Goal: Task Accomplishment & Management: Complete application form

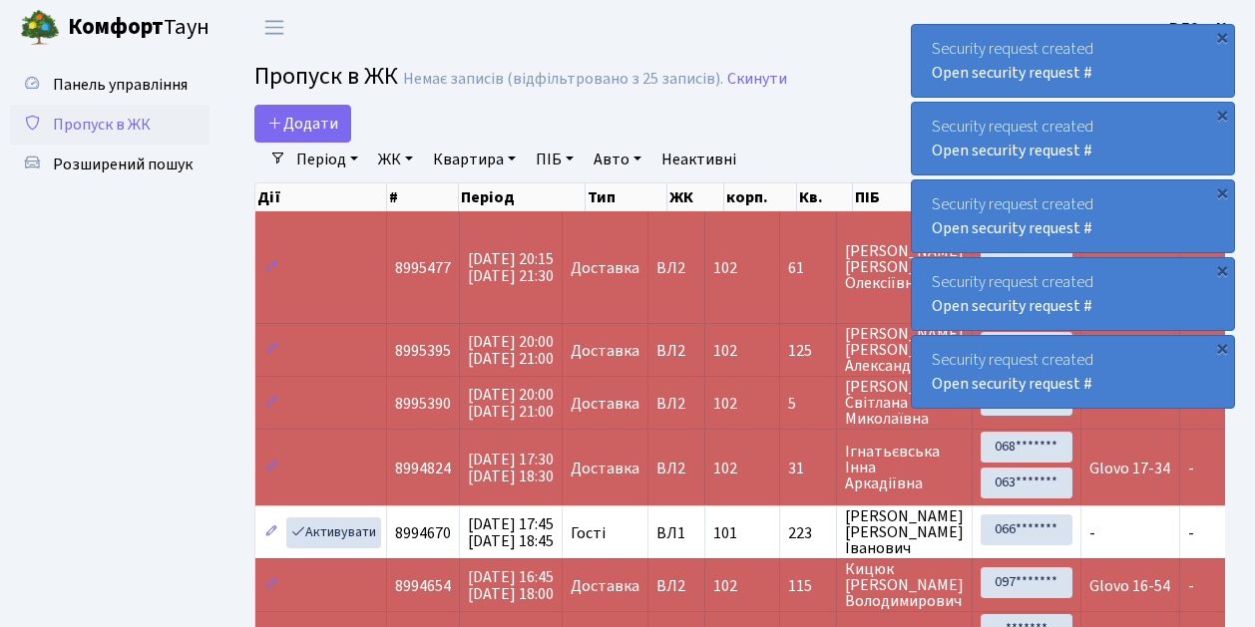
select select "25"
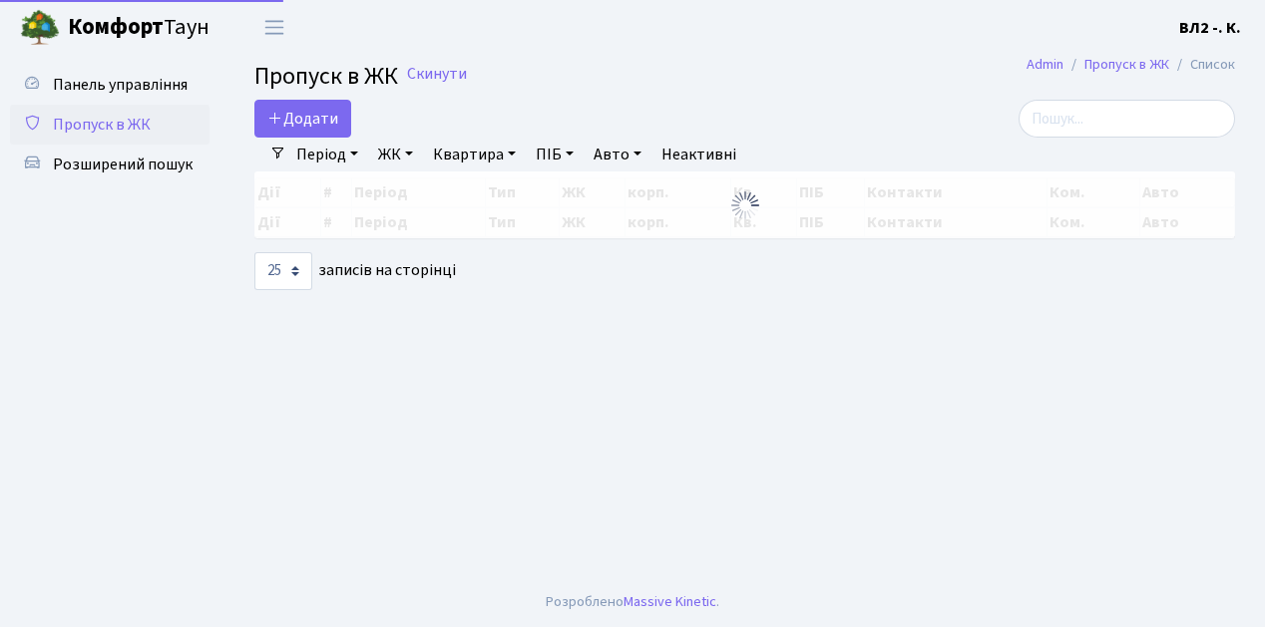
select select "25"
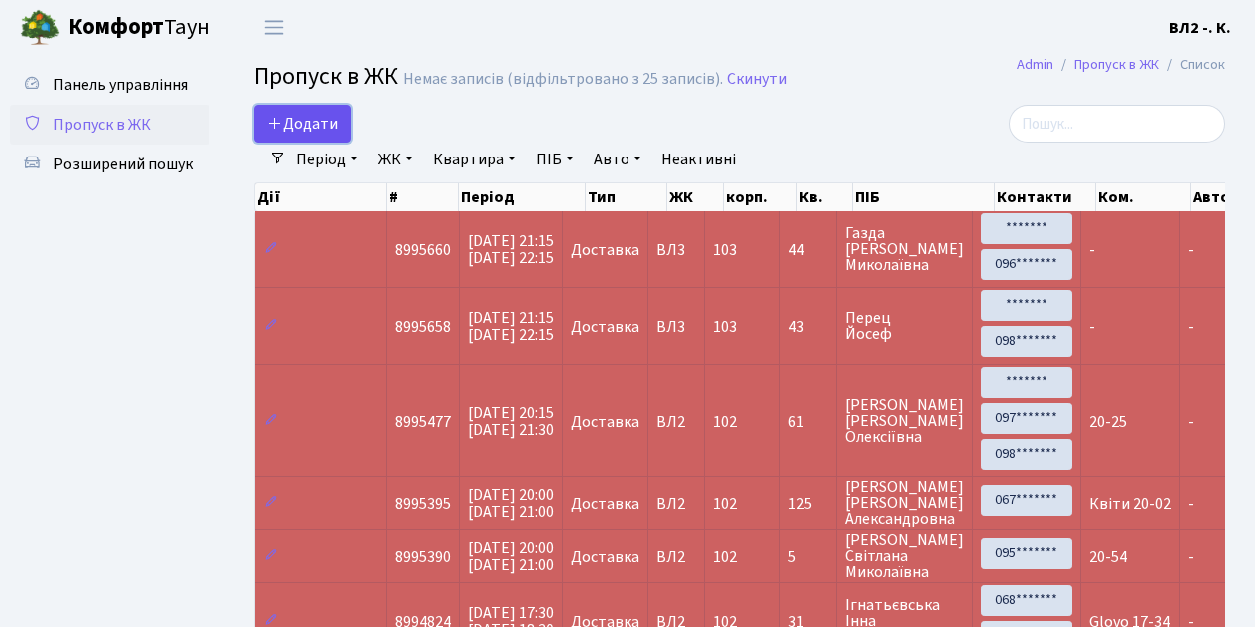
click at [342, 135] on link "Додати" at bounding box center [302, 124] width 97 height 38
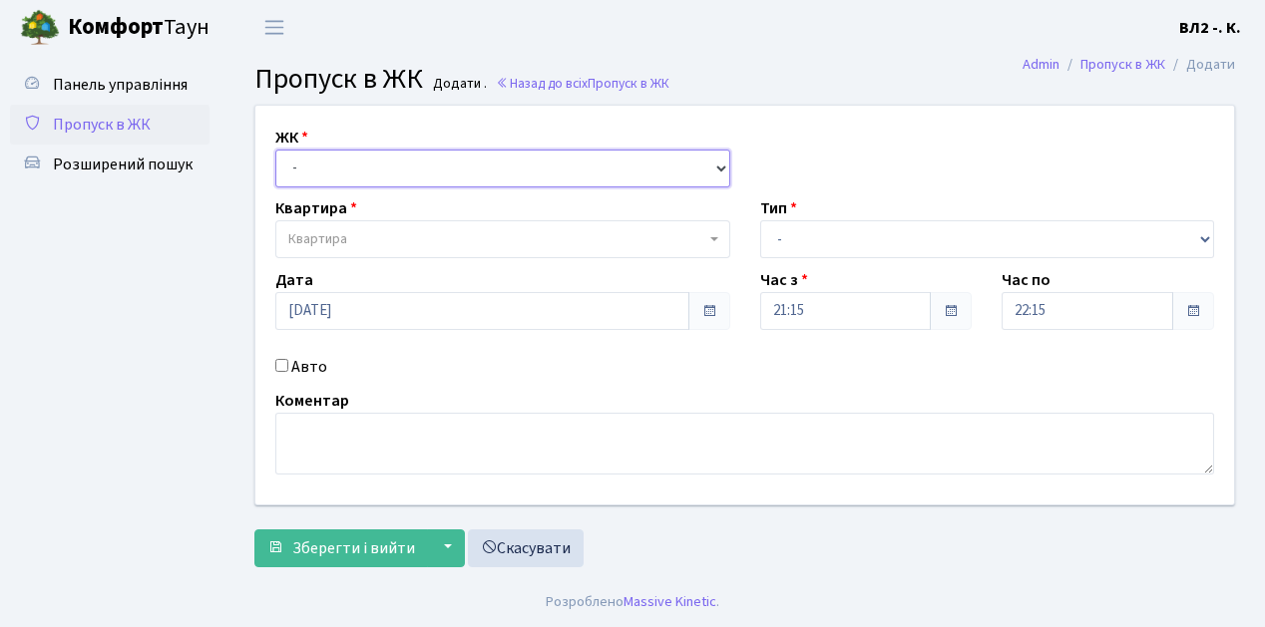
click at [718, 163] on select "- ВЛ1, Ужгородський пров., 4/1 ВЛ2, Голосіївський просп., 76 ВЛ3, пр.Голосіївсь…" at bounding box center [502, 169] width 455 height 38
select select "317"
click at [275, 150] on select "- ВЛ1, Ужгородський пров., 4/1 ВЛ2, Голосіївський просп., 76 ВЛ3, пр.Голосіївсь…" at bounding box center [502, 169] width 455 height 38
select select
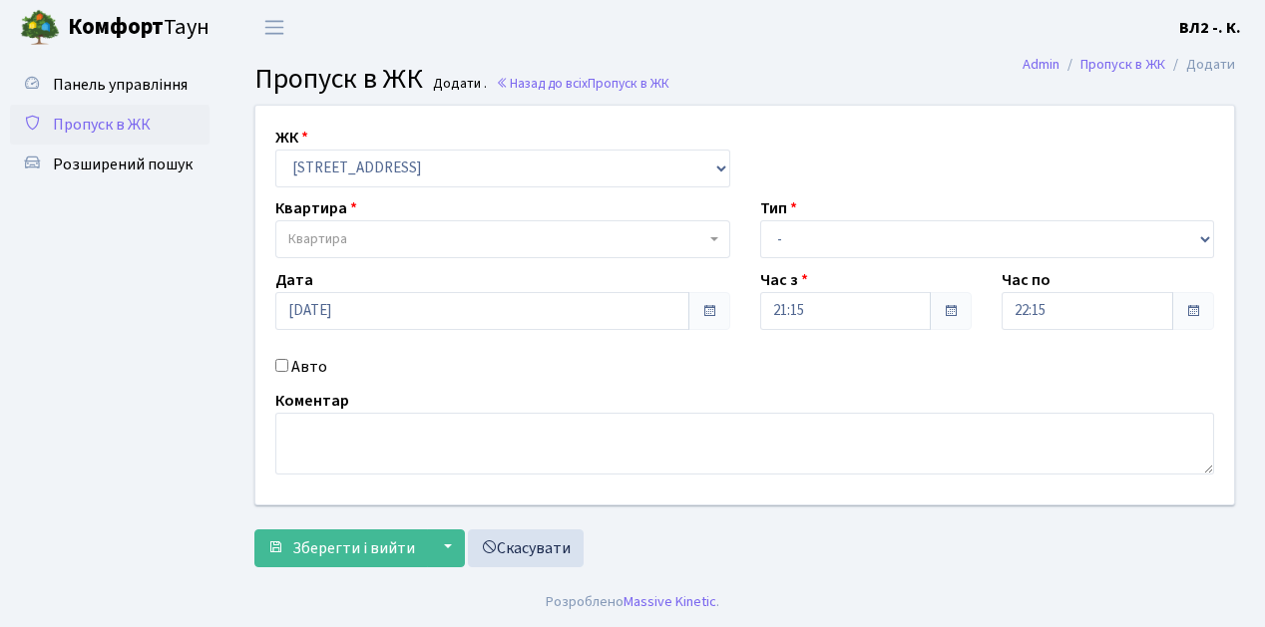
click at [710, 231] on span "Квартира" at bounding box center [502, 239] width 455 height 38
type input "16"
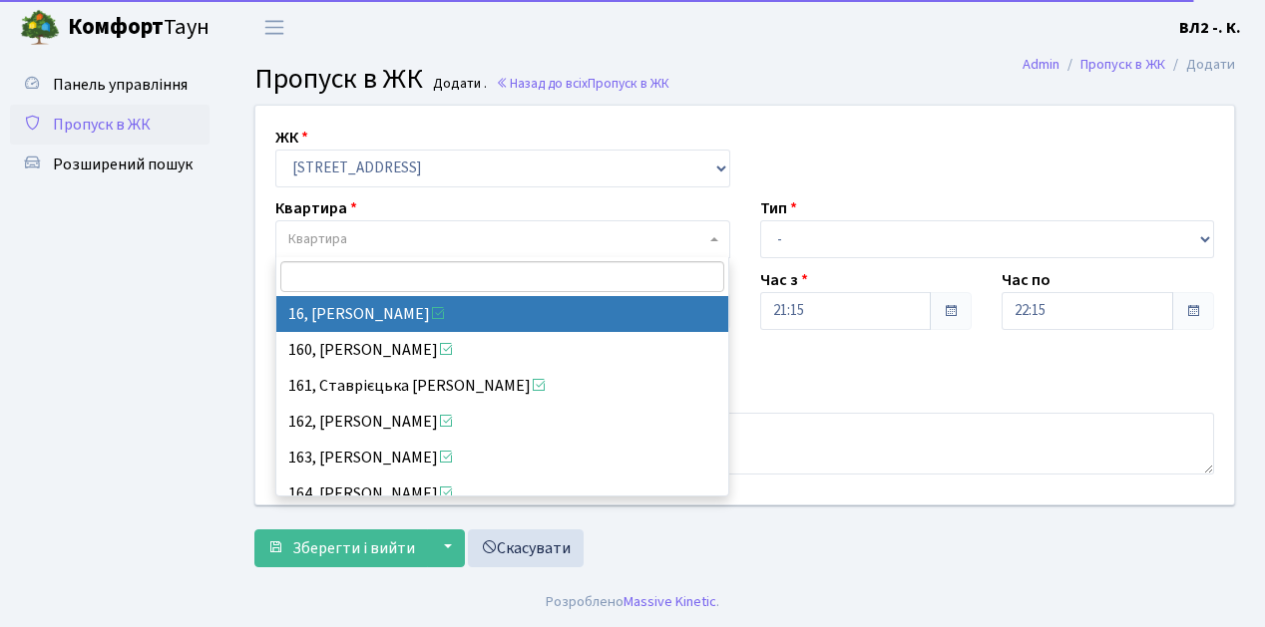
select select "37987"
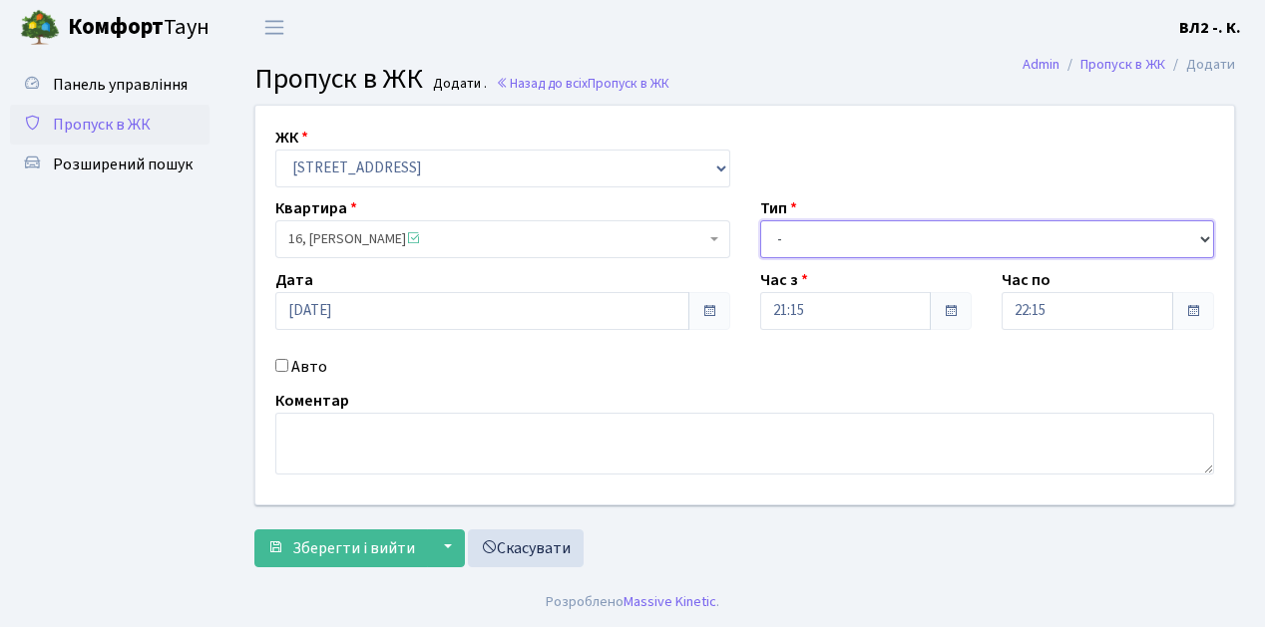
click at [1205, 231] on select "- Доставка Таксі Гості Сервіс" at bounding box center [987, 239] width 455 height 38
select select "1"
click at [760, 220] on select "- Доставка Таксі Гості Сервіс" at bounding box center [987, 239] width 455 height 38
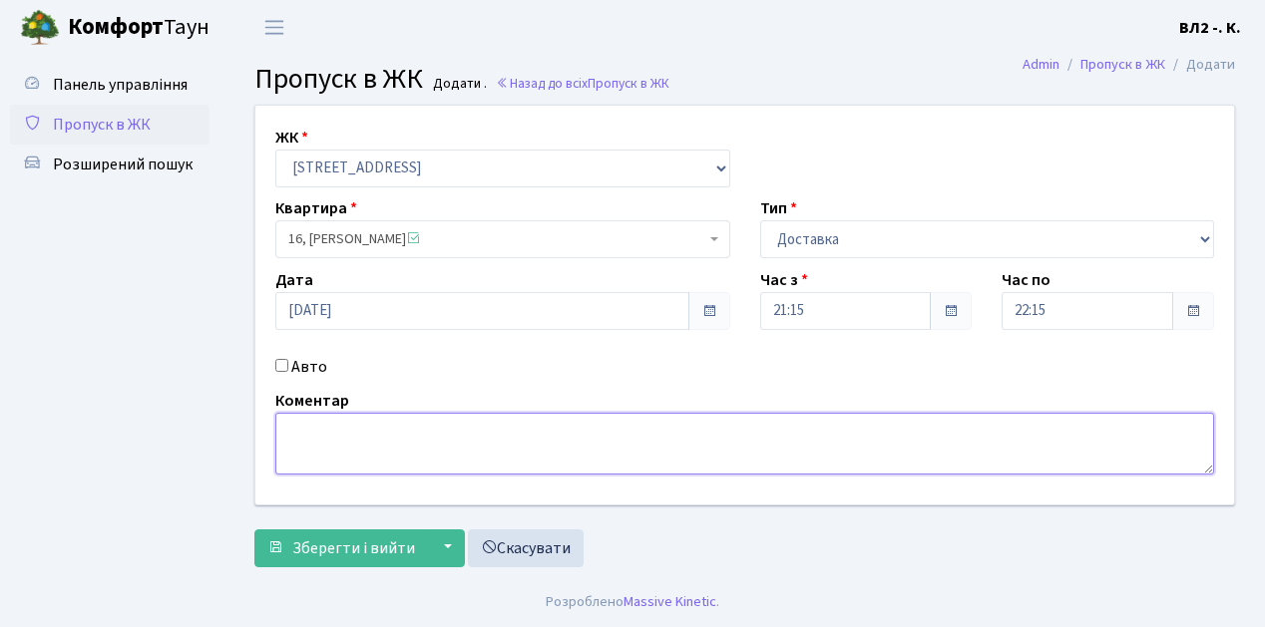
click at [293, 427] on textarea at bounding box center [744, 444] width 939 height 62
type textarea "21-22"
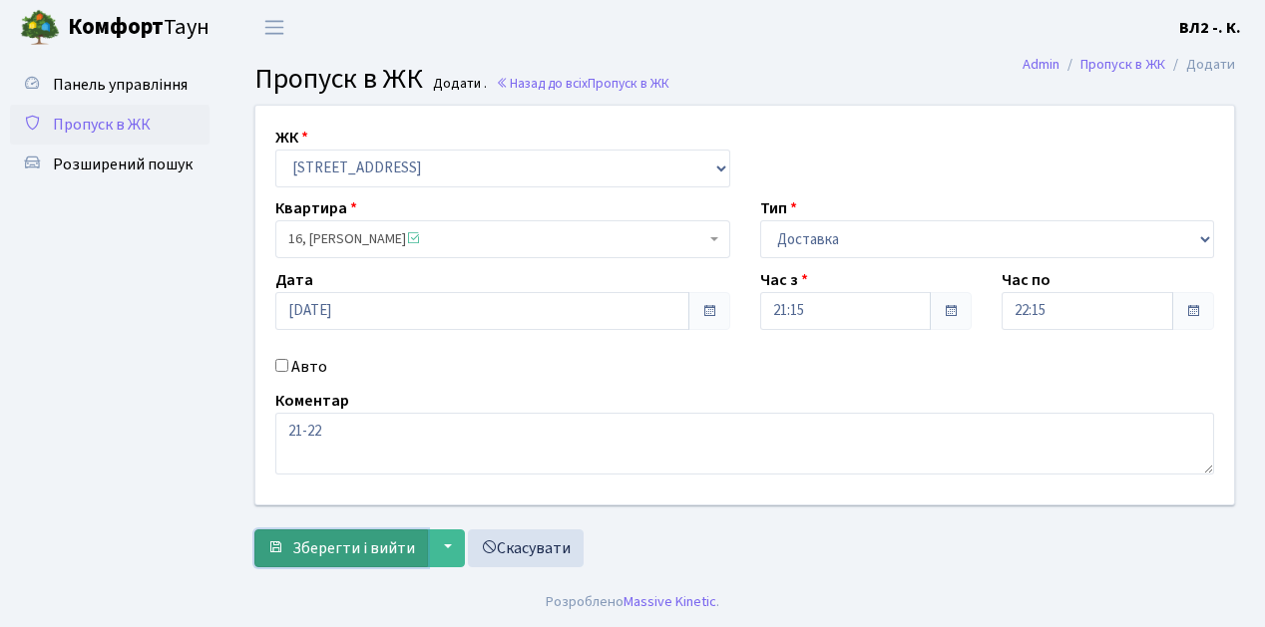
click at [304, 545] on span "Зберегти і вийти" at bounding box center [353, 549] width 123 height 22
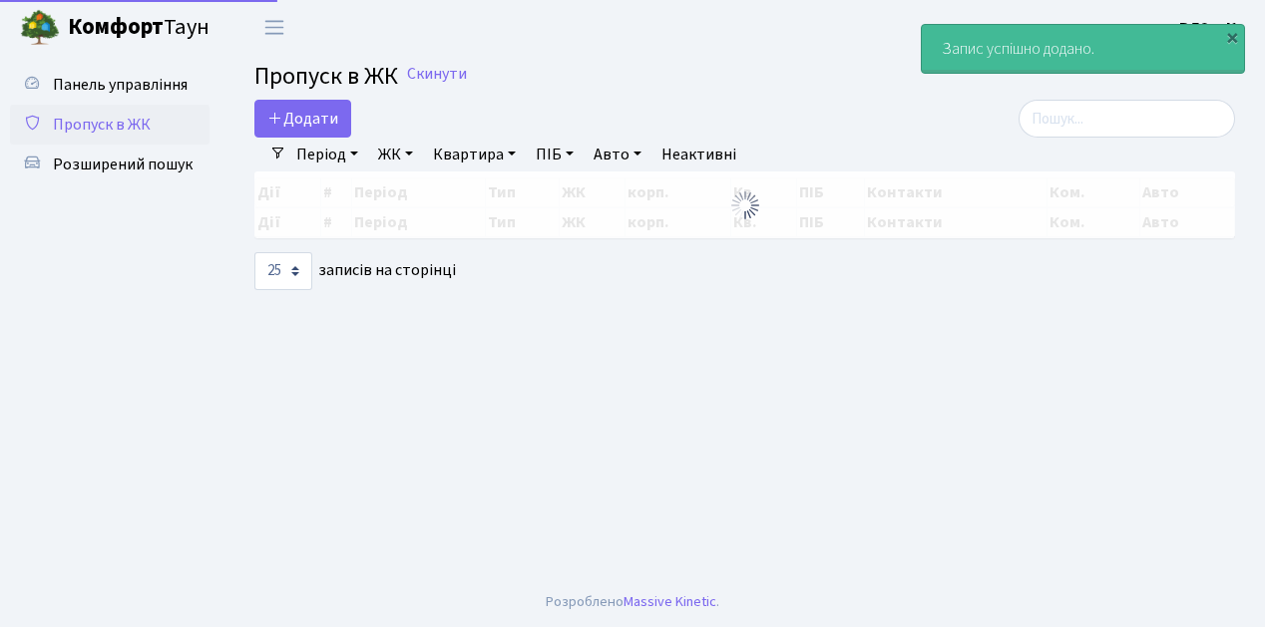
select select "25"
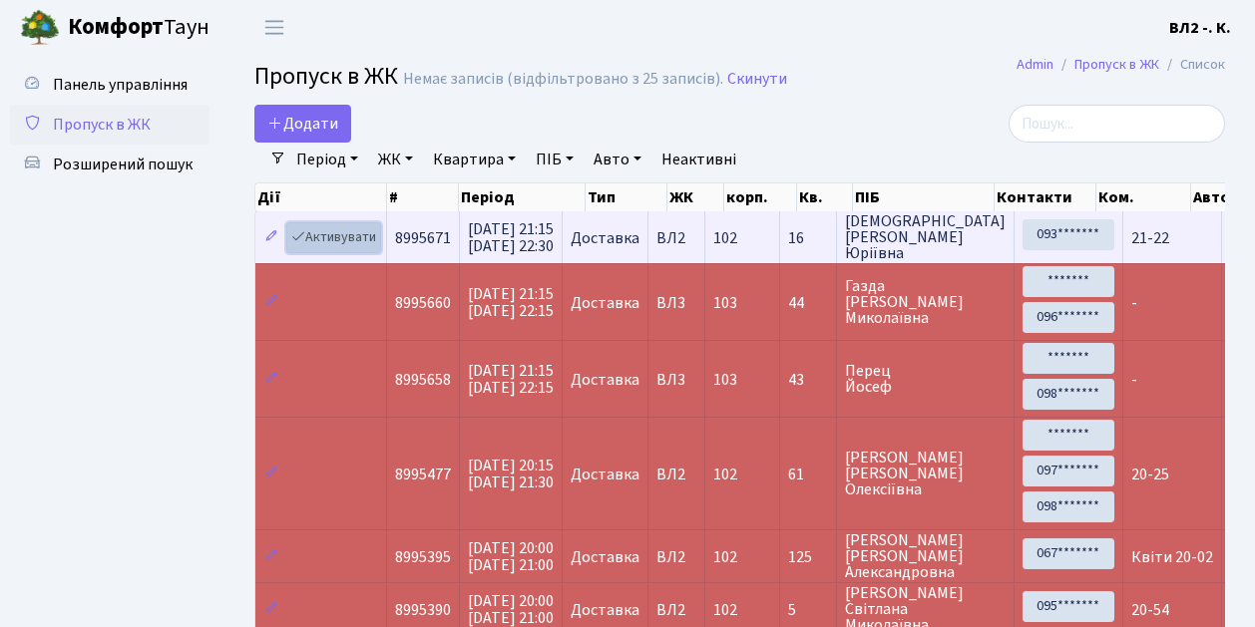
click at [370, 246] on link "Активувати" at bounding box center [333, 237] width 95 height 31
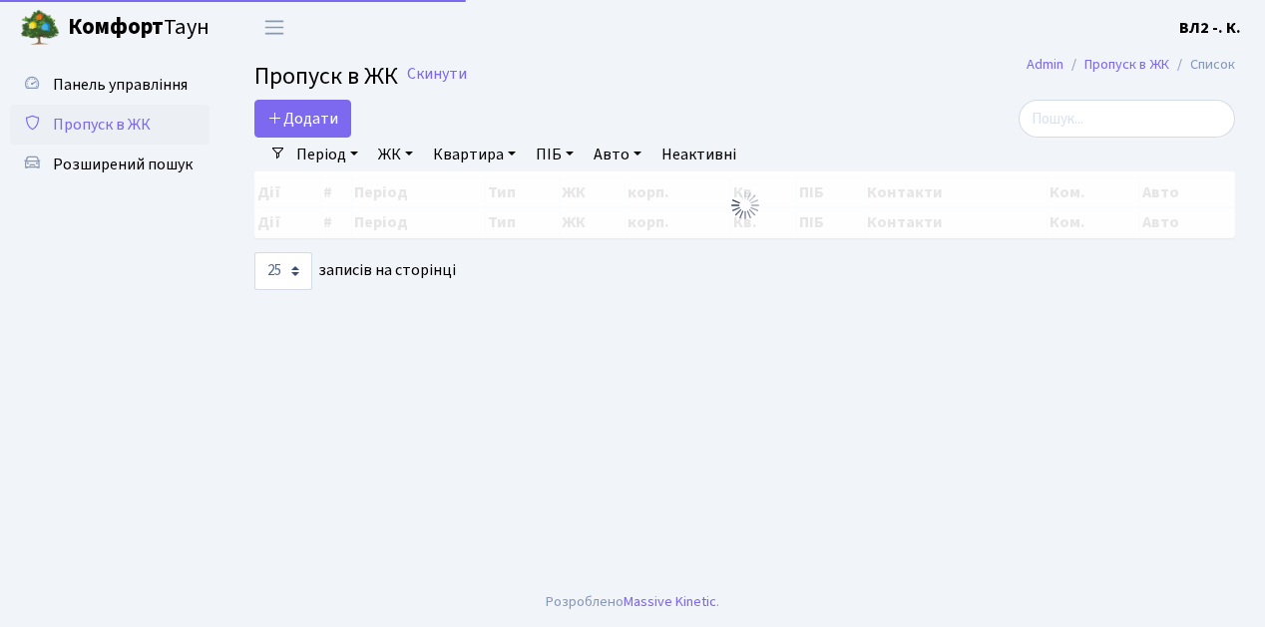
select select "25"
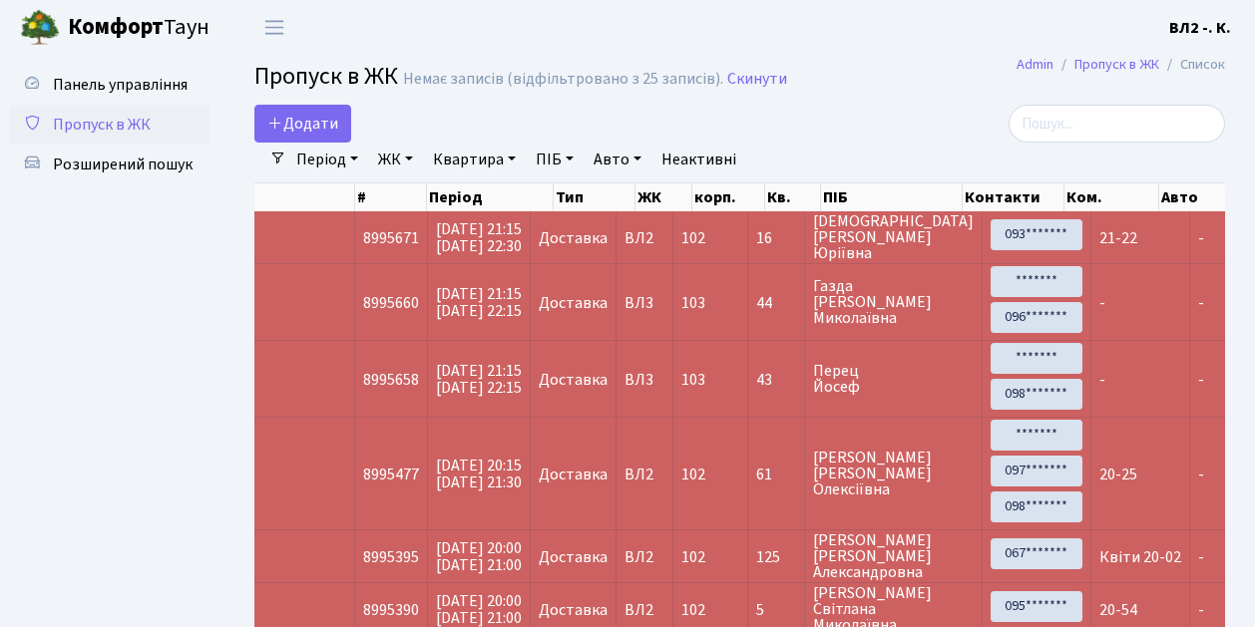
click at [114, 348] on ul "Панель управління Пропуск в ЖК Розширений пошук" at bounding box center [110, 630] width 200 height 1131
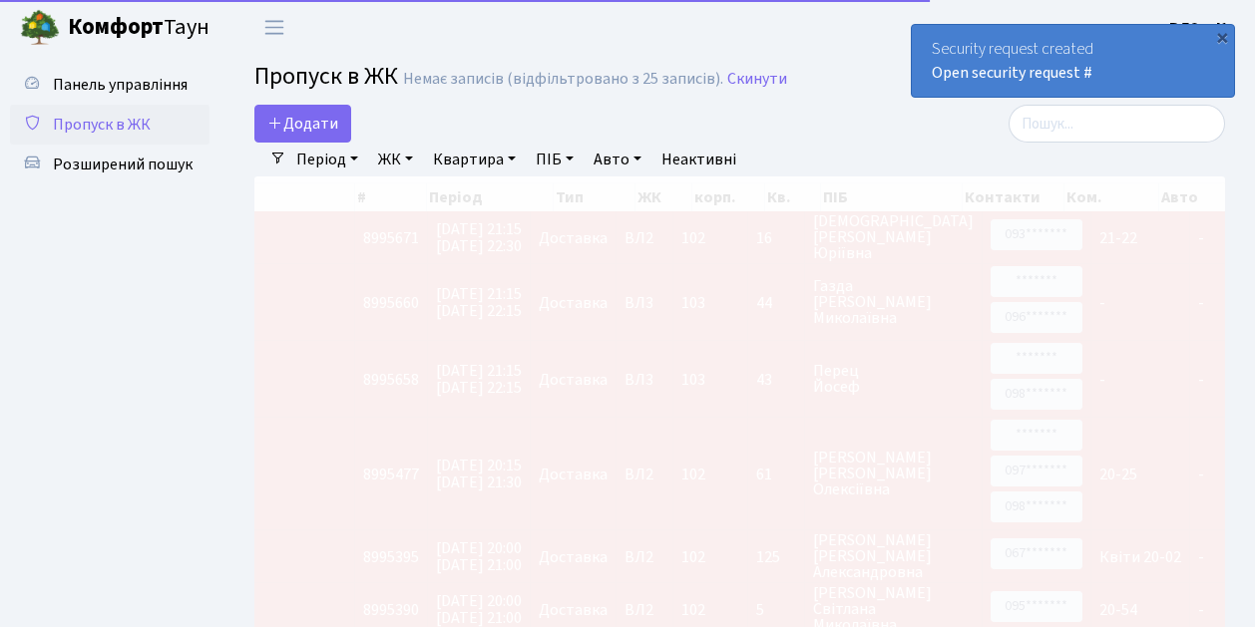
scroll to position [0, 22]
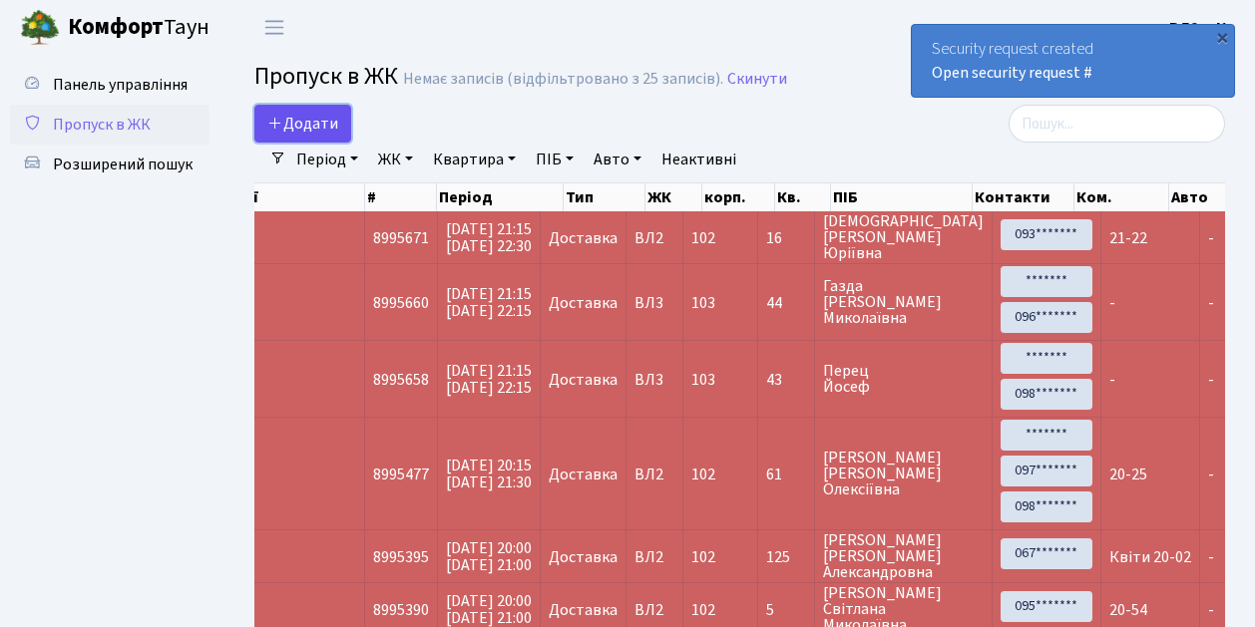
click at [338, 137] on link "Додати" at bounding box center [302, 124] width 97 height 38
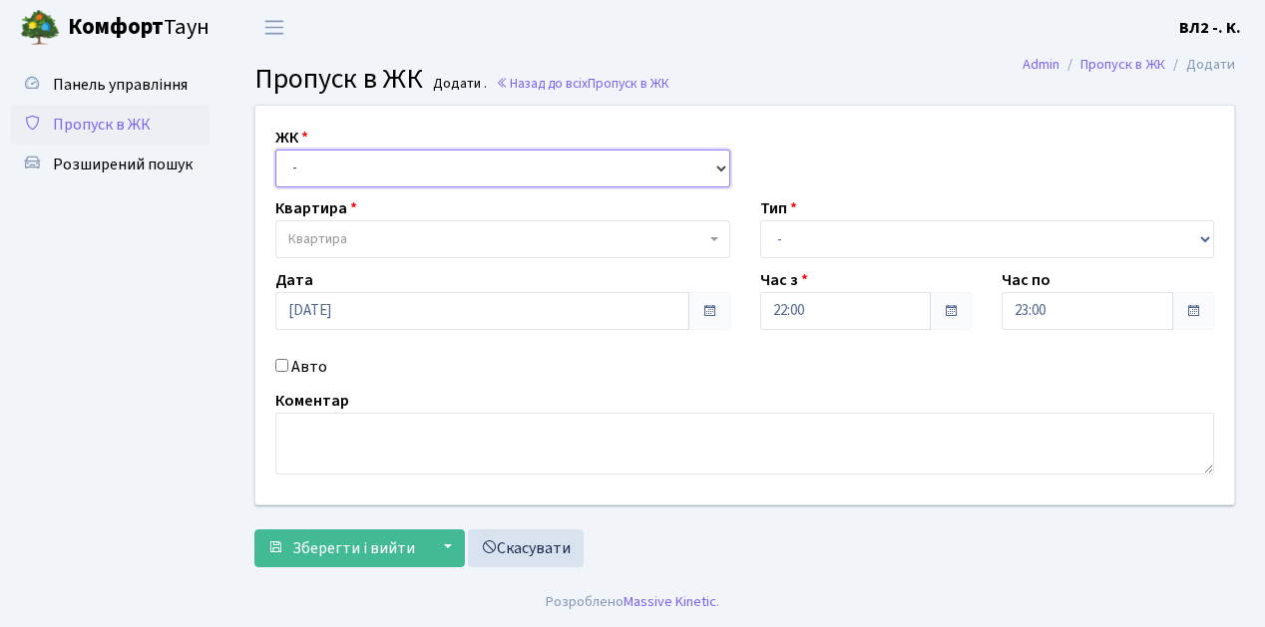
click at [723, 162] on select "- [STREET_ADDRESS][PERSON_NAME]" at bounding box center [502, 169] width 455 height 38
select select "317"
click at [275, 150] on select "- [STREET_ADDRESS][PERSON_NAME]" at bounding box center [502, 169] width 455 height 38
select select
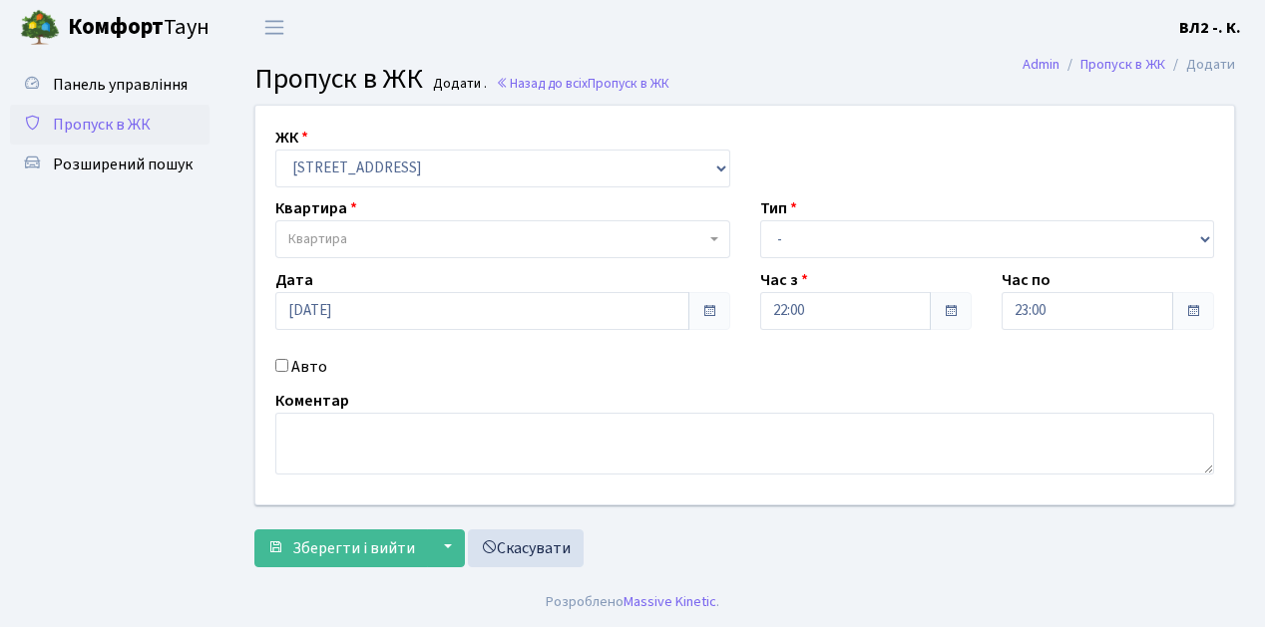
click at [714, 235] on span at bounding box center [716, 239] width 4 height 38
type input "114"
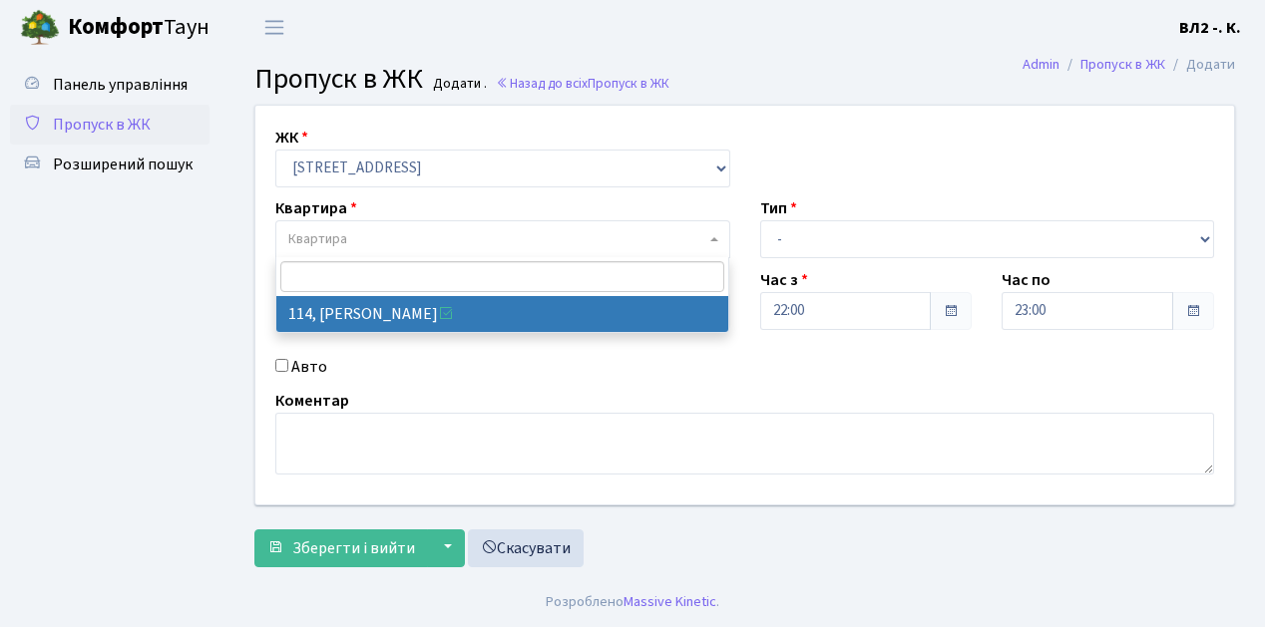
select select "38278"
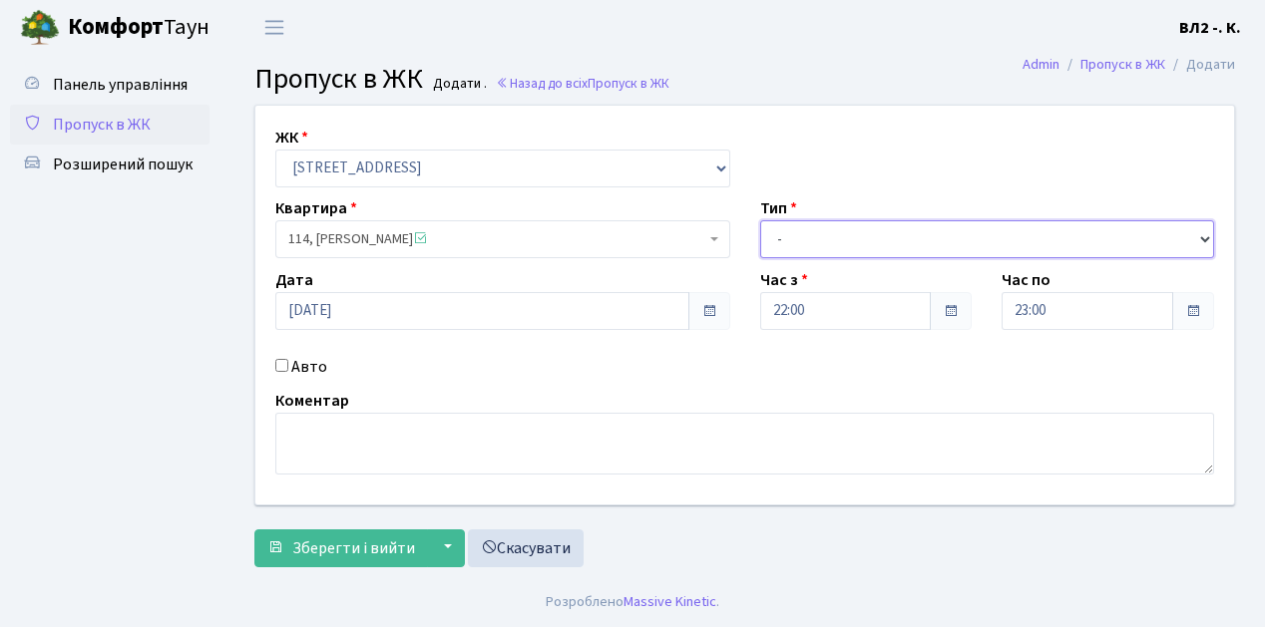
click at [1201, 234] on select "- Доставка Таксі Гості Сервіс" at bounding box center [987, 239] width 455 height 38
select select "1"
click at [760, 220] on select "- Доставка Таксі Гості Сервіс" at bounding box center [987, 239] width 455 height 38
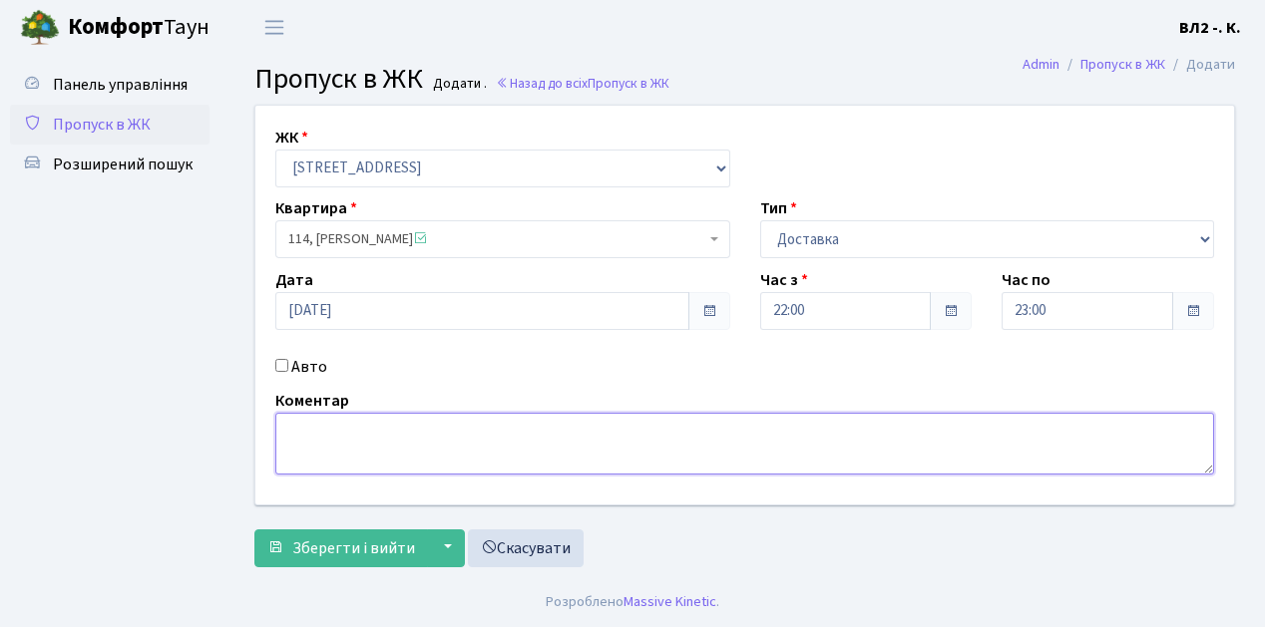
drag, startPoint x: 283, startPoint y: 423, endPoint x: 288, endPoint y: 411, distance: 13.0
click at [285, 423] on textarea at bounding box center [744, 444] width 939 height 62
type textarea "Dominos 22-04"
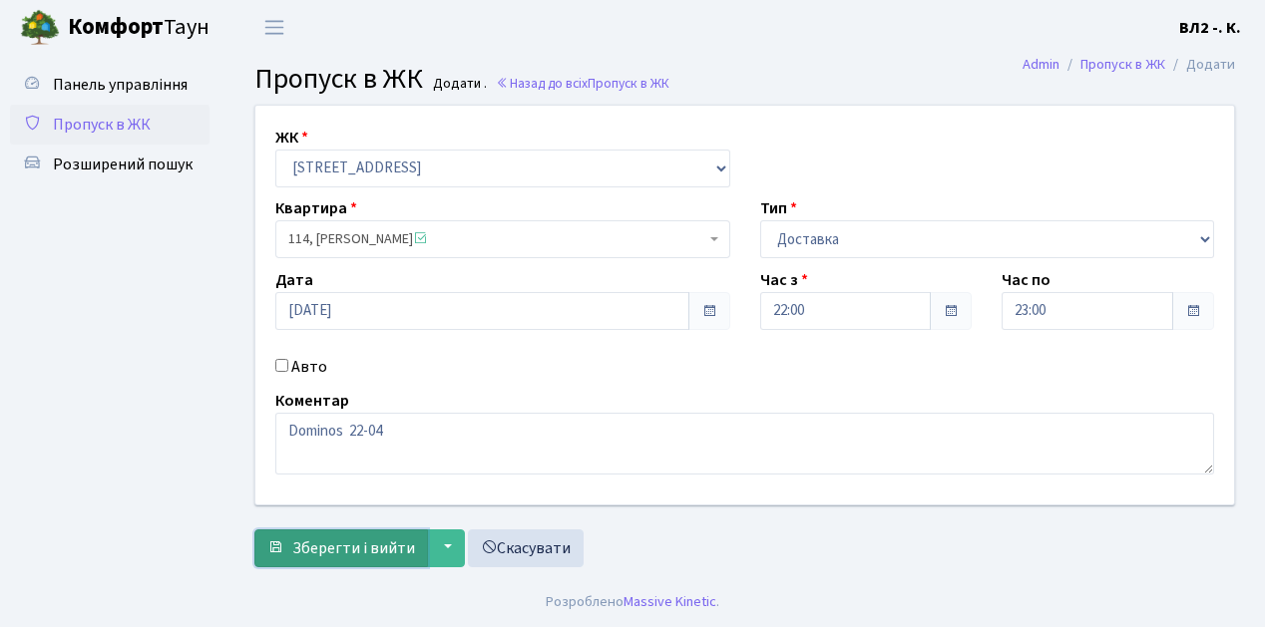
click at [319, 559] on button "Зберегти і вийти" at bounding box center [341, 549] width 174 height 38
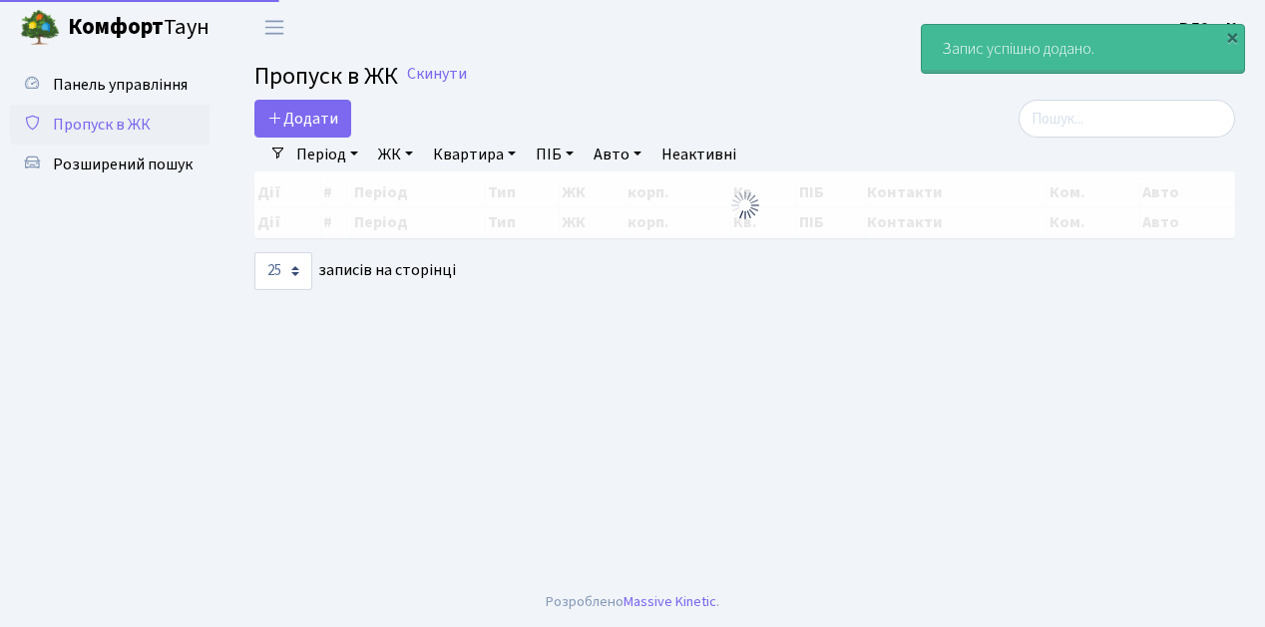
select select "25"
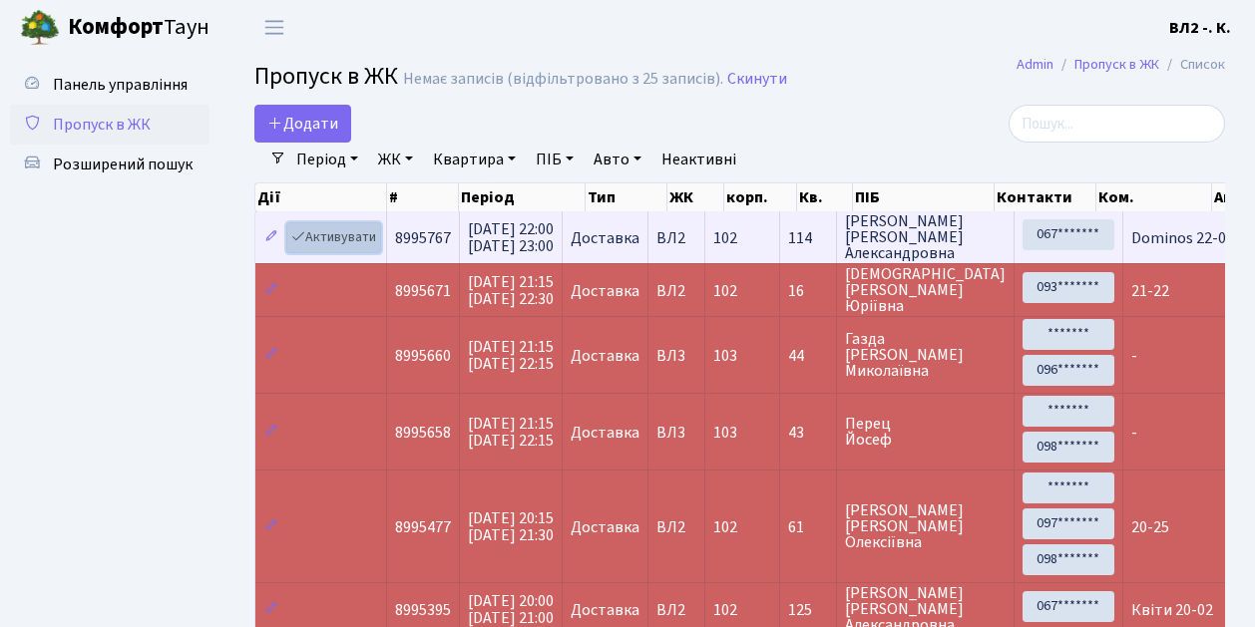
click at [373, 249] on link "Активувати" at bounding box center [333, 237] width 95 height 31
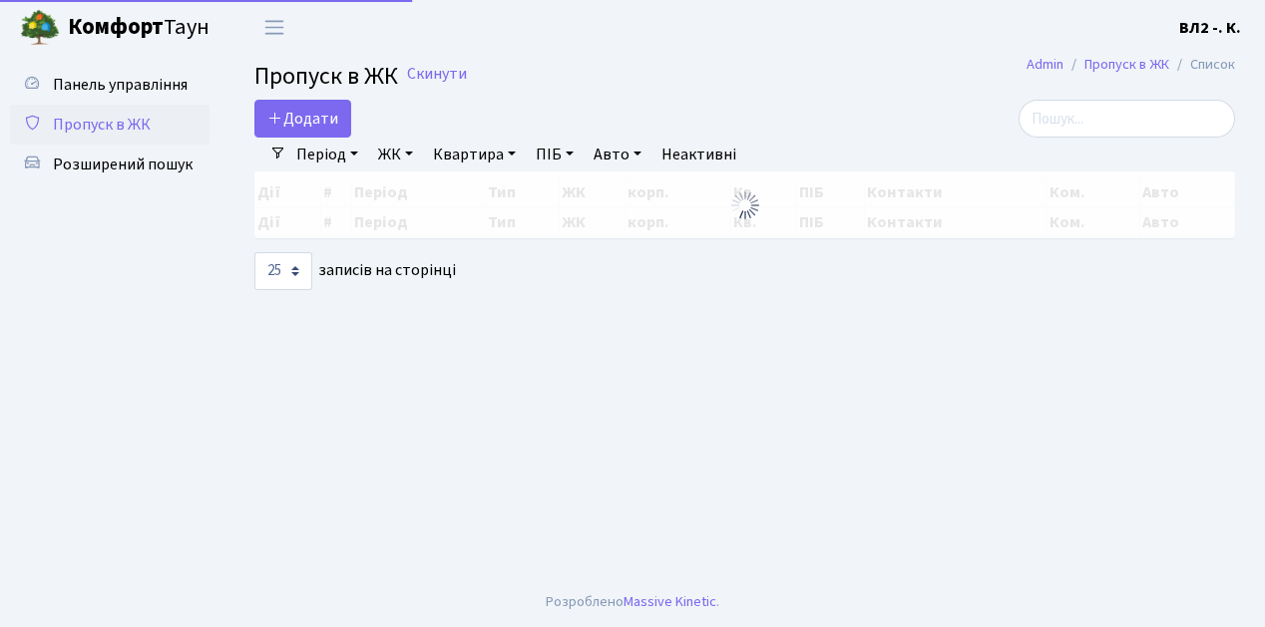
select select "25"
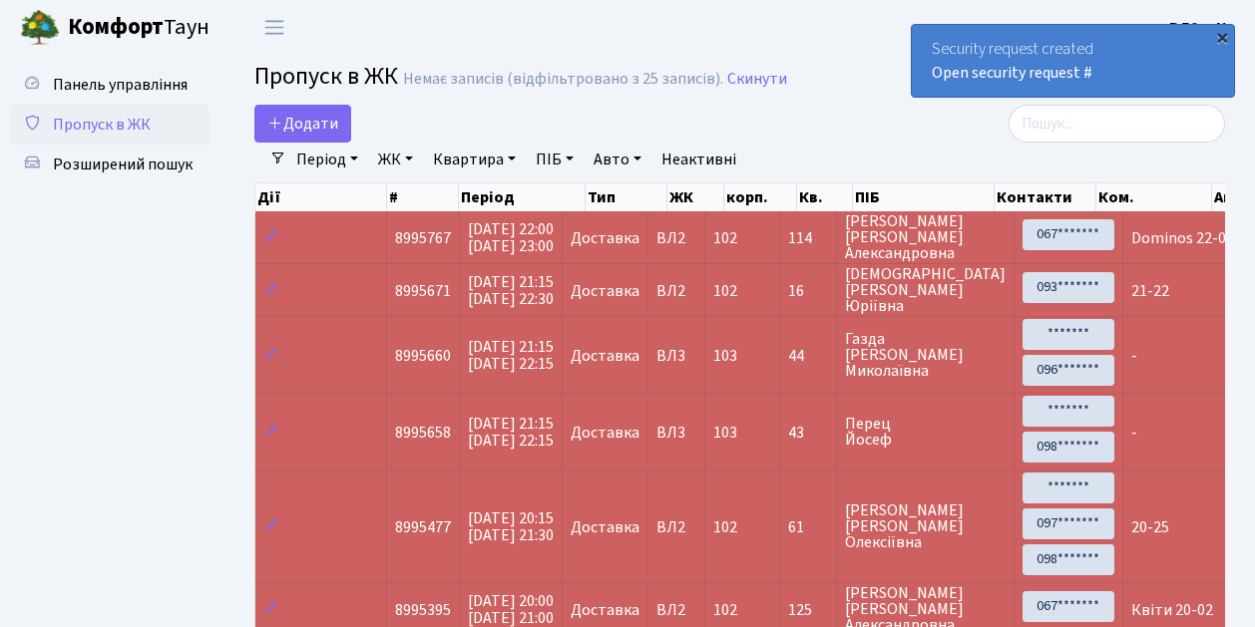
click at [1223, 36] on div "×" at bounding box center [1222, 37] width 20 height 20
